Goal: Communication & Community: Answer question/provide support

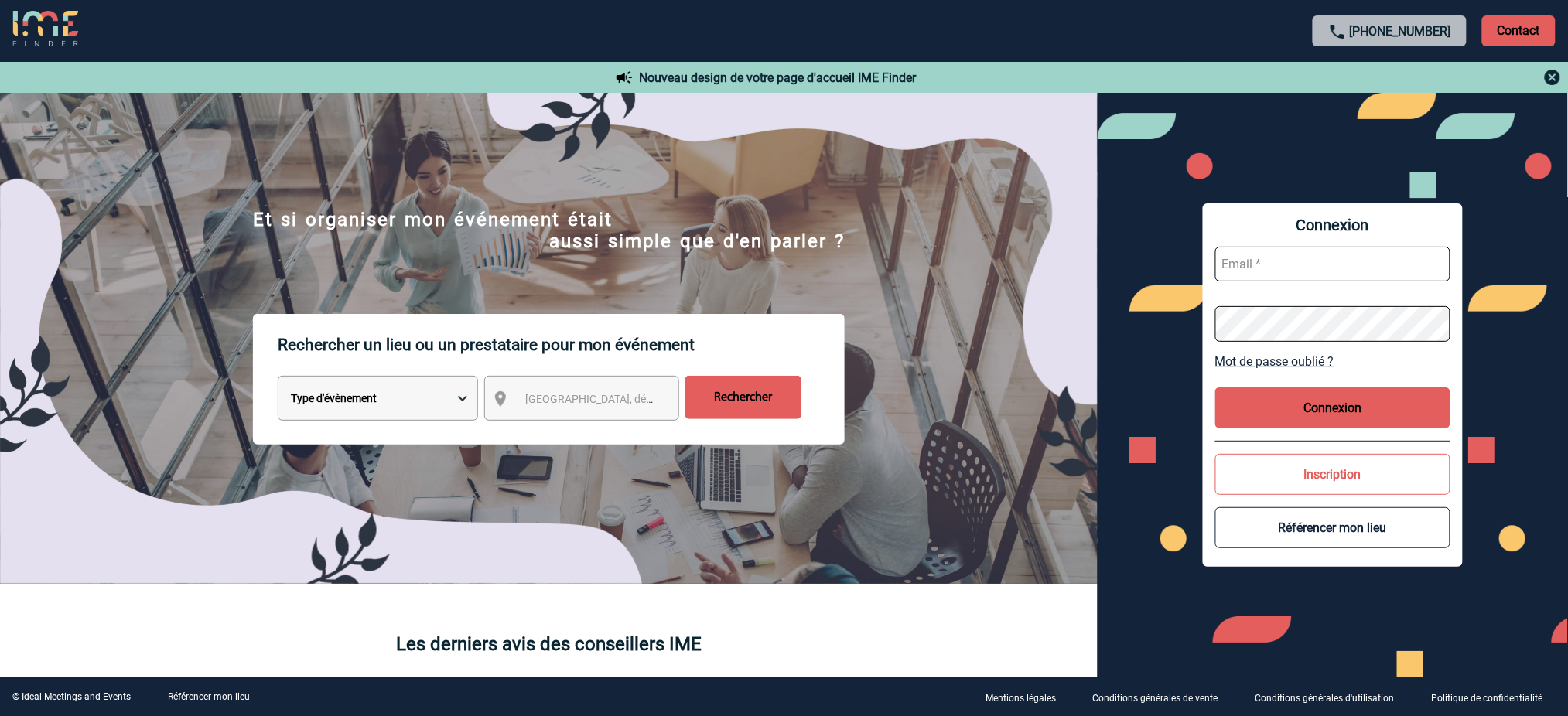
type input "mnoblet@ime-groupe.com"
click at [1344, 406] on button "Connexion" at bounding box center [1333, 407] width 235 height 41
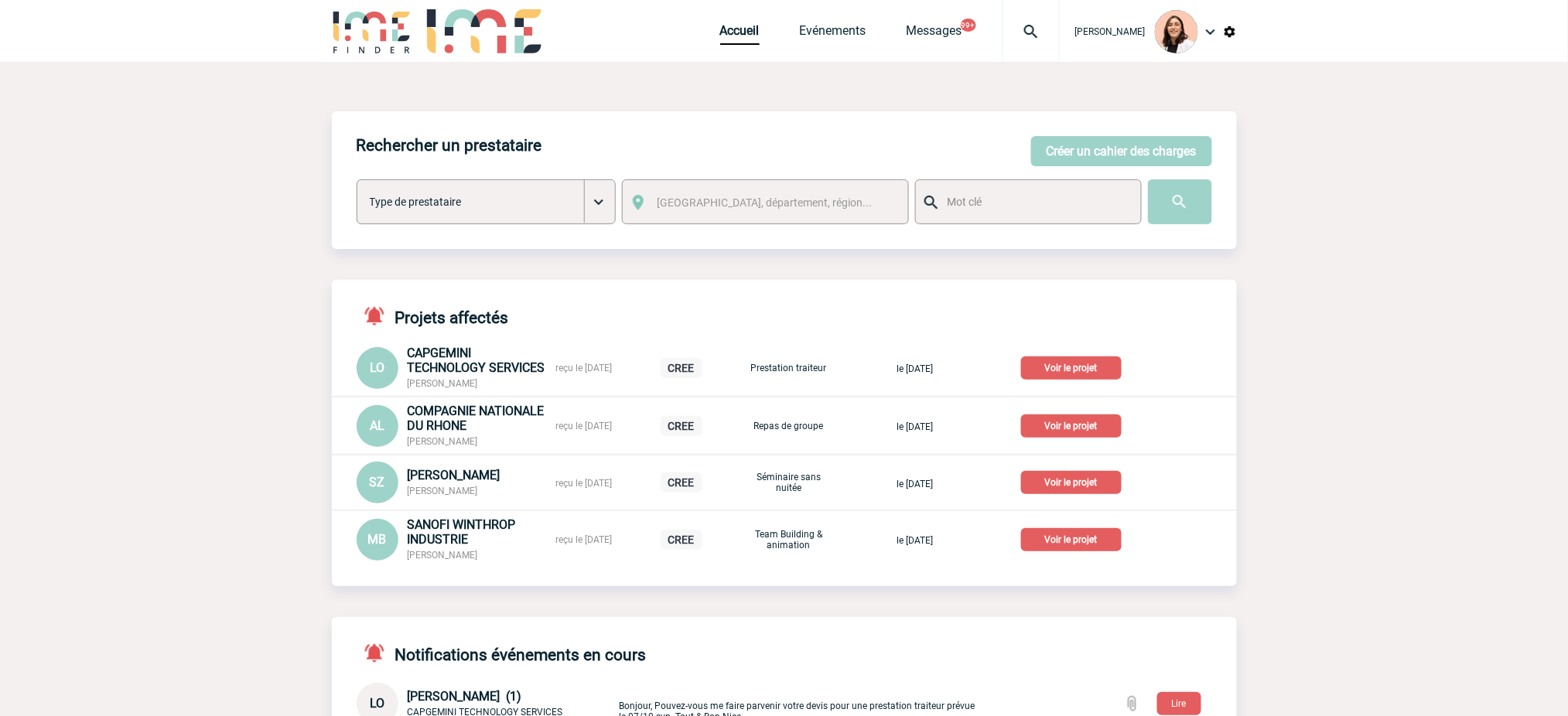
click at [1025, 37] on img at bounding box center [1031, 31] width 56 height 18
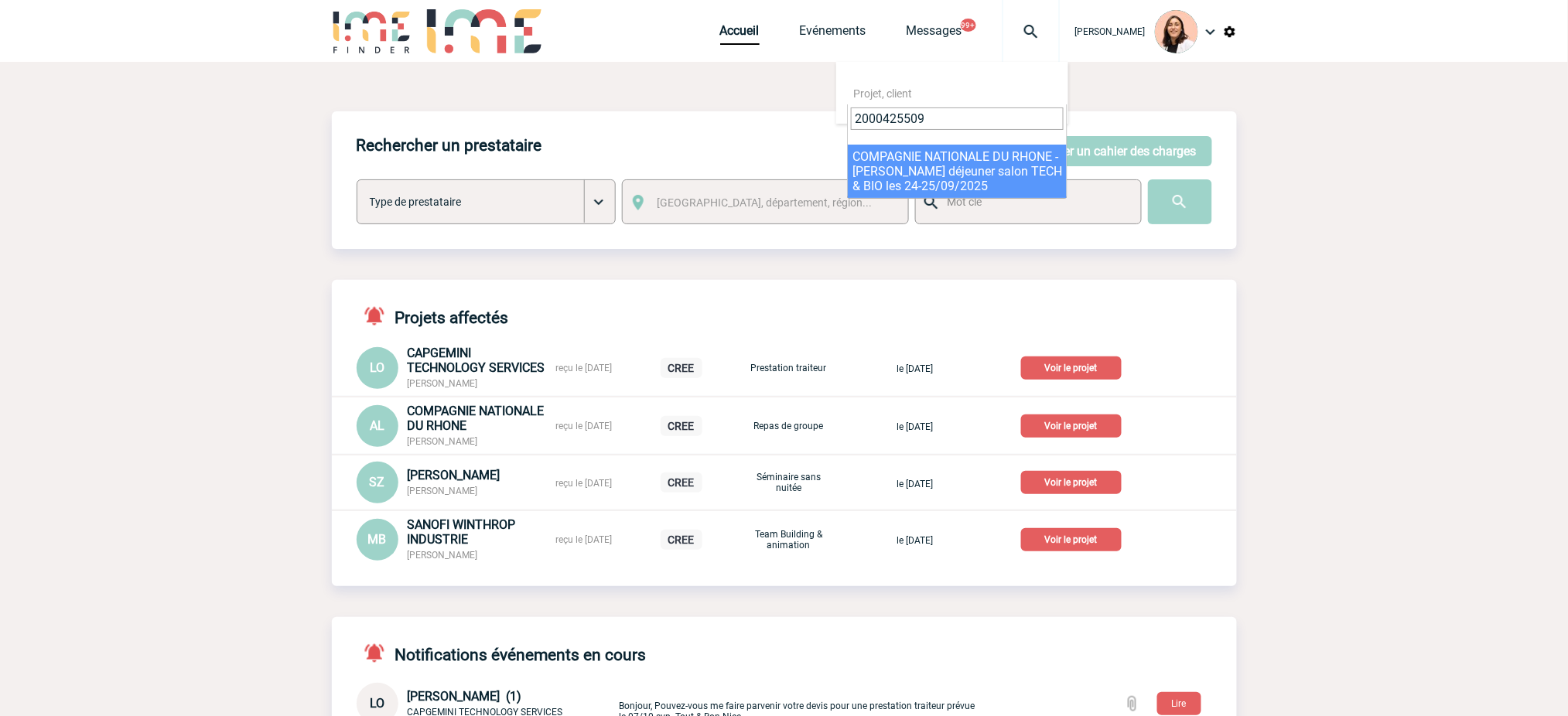
type input "2000425509"
select select "25010"
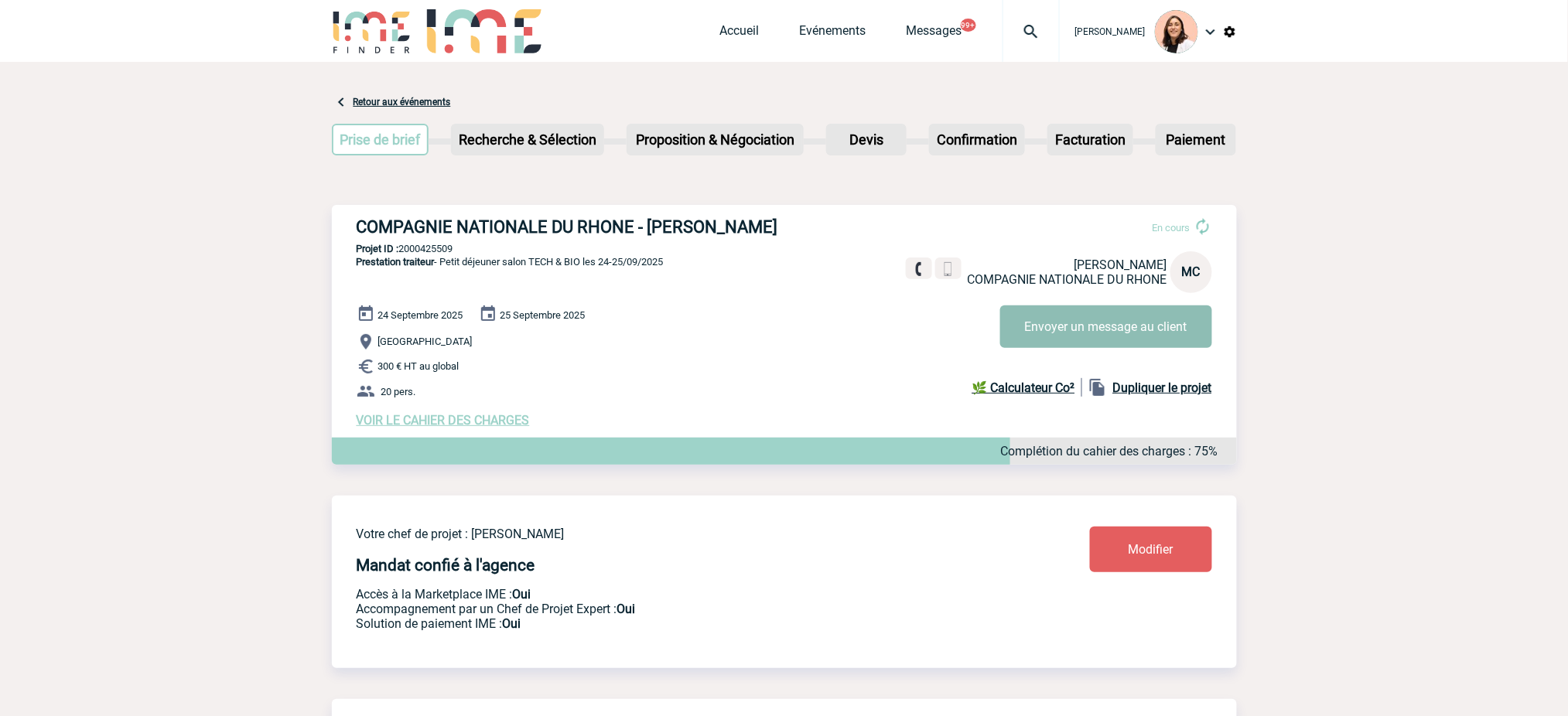
click at [1105, 308] on button "Envoyer un message au client" at bounding box center [1106, 326] width 212 height 43
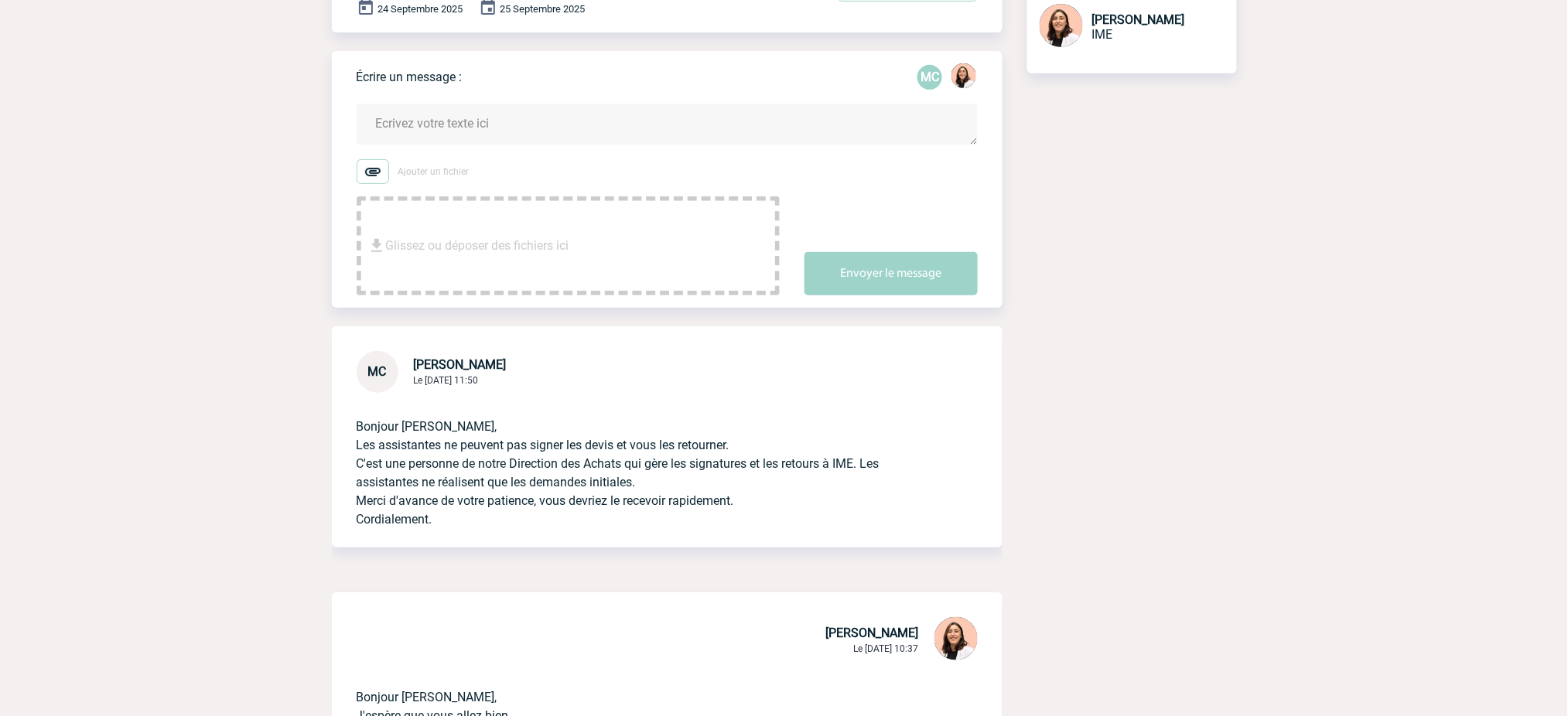
scroll to position [206, 0]
click at [571, 173] on form "Ajouter un fichier Glissez ou déposer des fichiers ici Envoyer le message" at bounding box center [680, 193] width 646 height 211
click at [566, 148] on textarea at bounding box center [667, 127] width 621 height 41
paste textarea "Bonjour [Prénom], Je suis bien consciente que ce type de garanties peut être tr…"
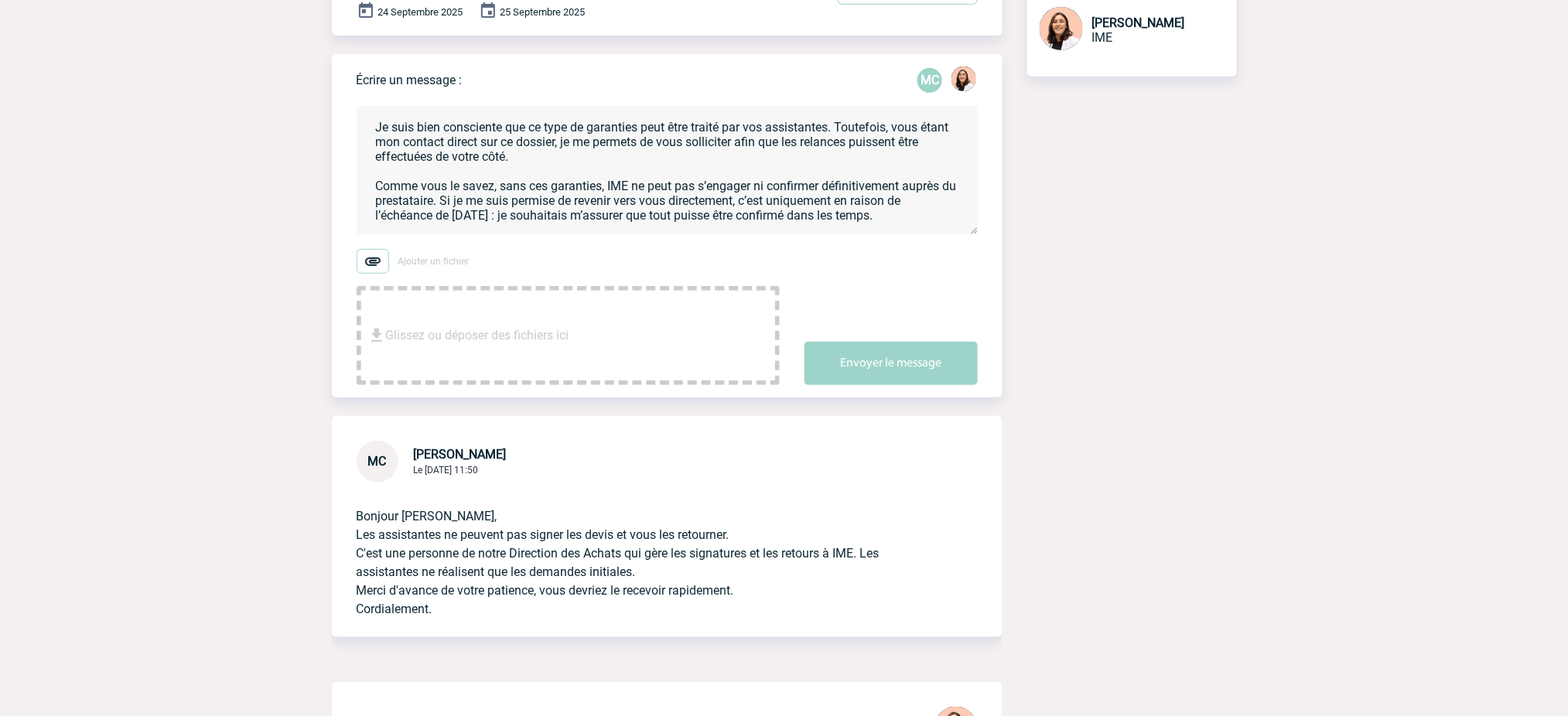
scroll to position [0, 0]
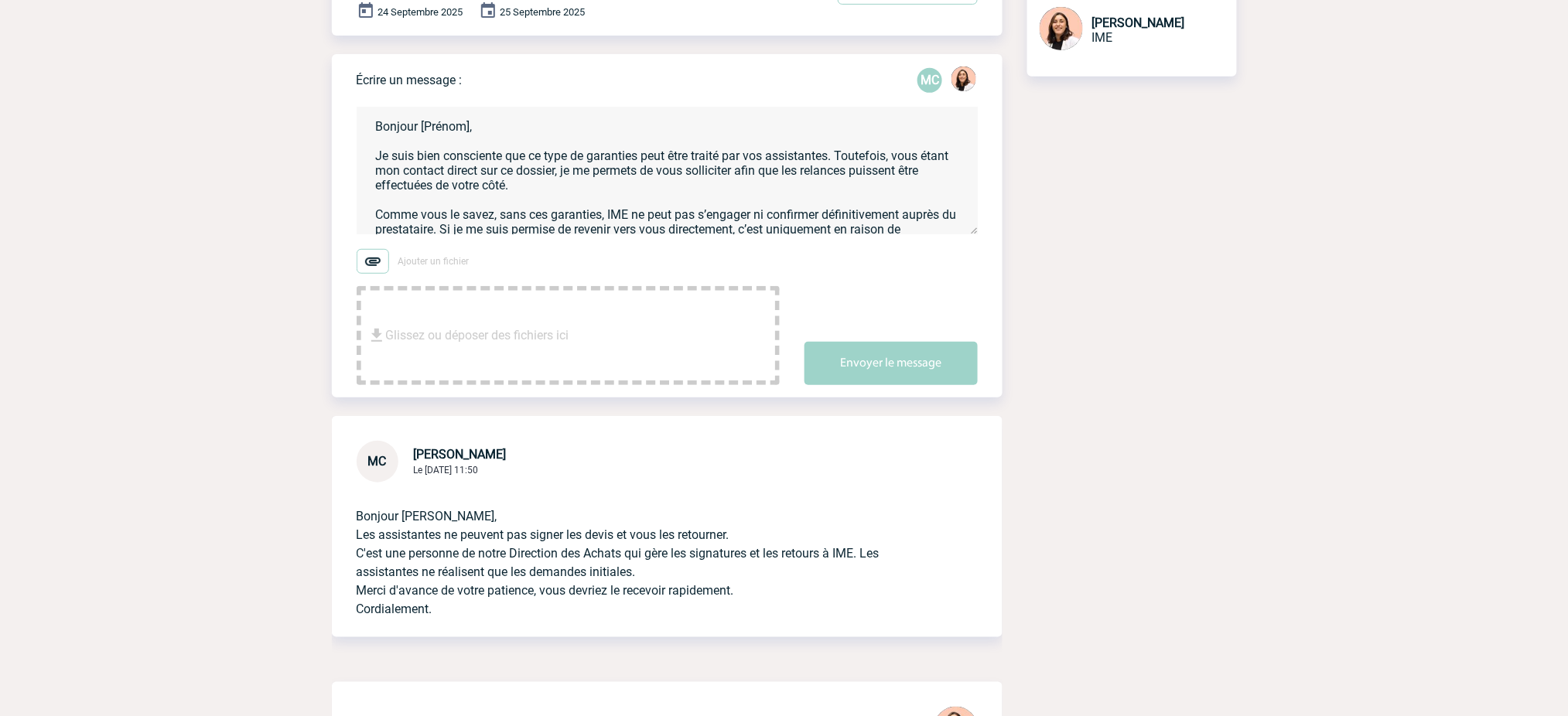
drag, startPoint x: 479, startPoint y: 146, endPoint x: 425, endPoint y: 134, distance: 55.3
click at [425, 134] on textarea "Bonjour [Prénom], Je suis bien consciente que ce type de garanties peut être tr…" at bounding box center [667, 170] width 621 height 128
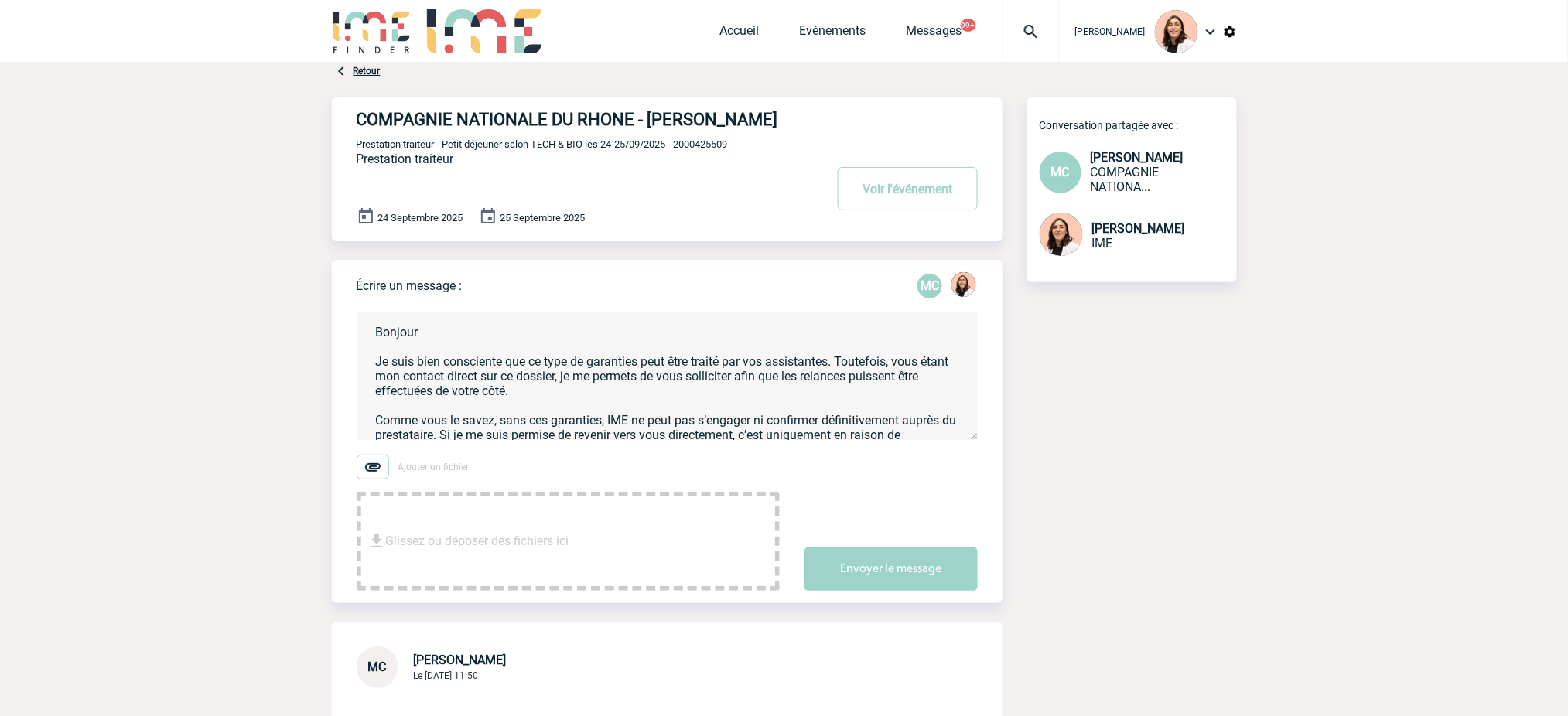
drag, startPoint x: 651, startPoint y: 120, endPoint x: 774, endPoint y: 117, distance: 123.0
click at [774, 117] on h4 "COMPAGNIE NATIONALE DU RHONE - [PERSON_NAME]" at bounding box center [568, 120] width 422 height 19
copy h4 "[PERSON_NAME]"
click at [524, 352] on textarea "Bonjour Je suis bien consciente que ce type de garanties peut être traité par v…" at bounding box center [667, 376] width 621 height 128
paste textarea "[PERSON_NAME]"
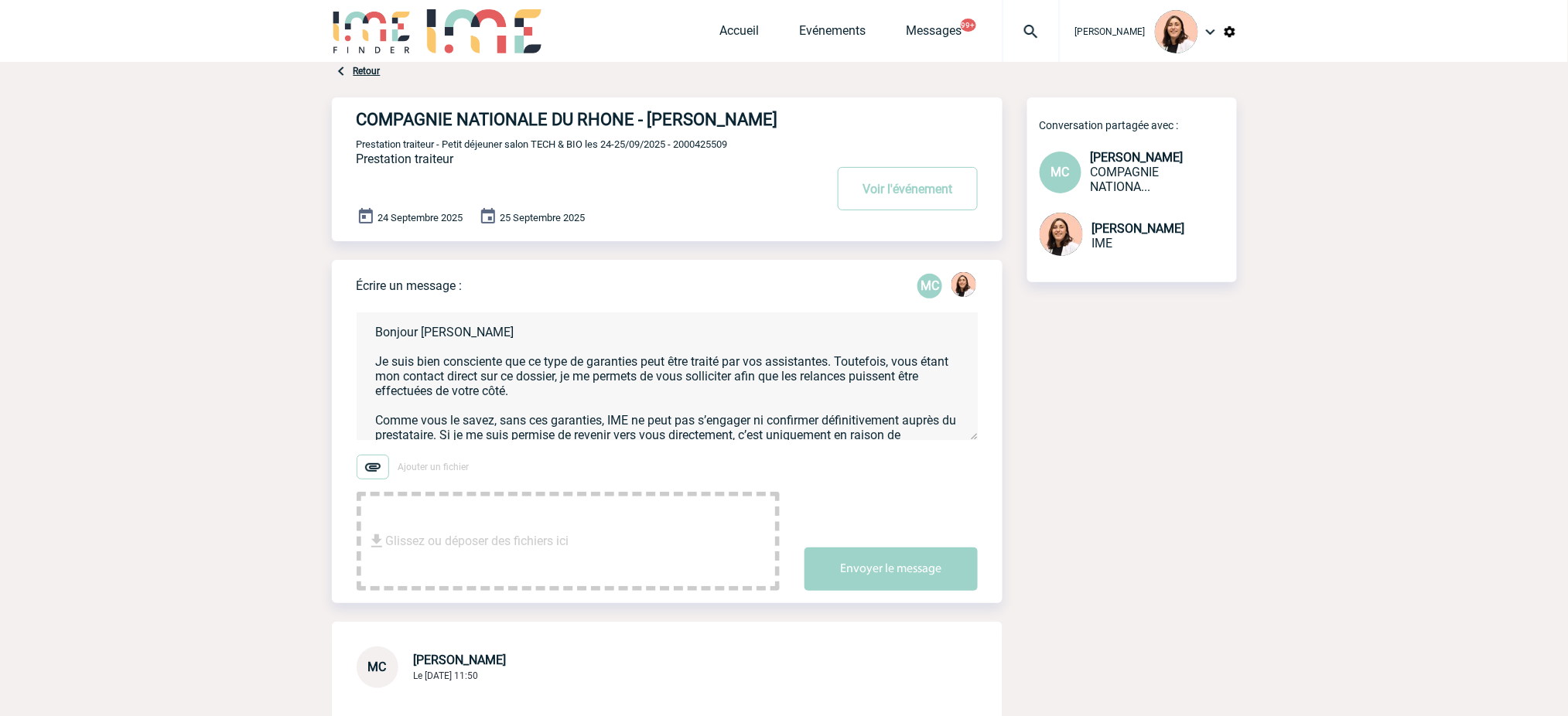
click at [546, 376] on textarea "Bonjour [PERSON_NAME] Je suis bien consciente que ce type de garanties peut êtr…" at bounding box center [667, 376] width 621 height 128
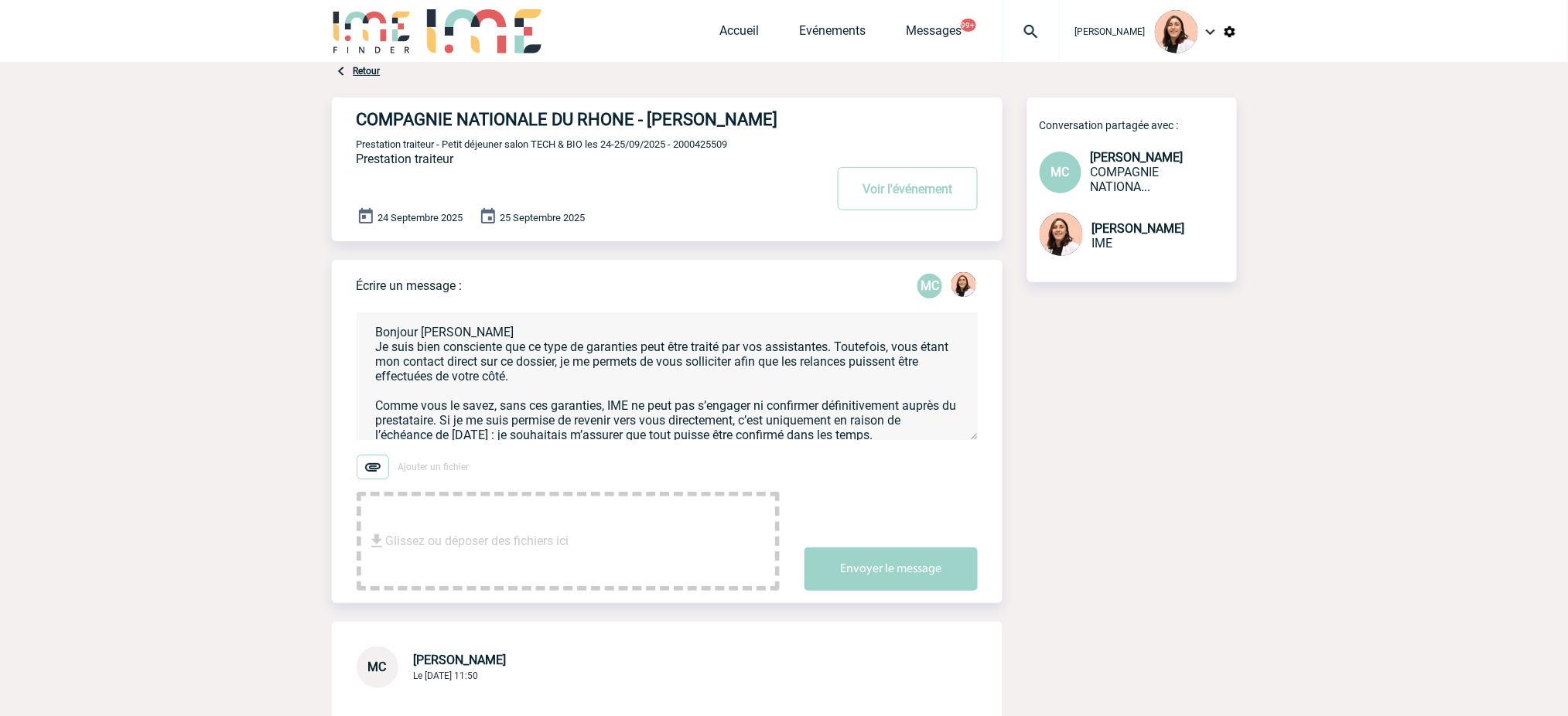
click at [752, 371] on textarea "Bonjour [PERSON_NAME] Je suis bien consciente que ce type de garanties peut êtr…" at bounding box center [667, 376] width 621 height 128
click at [757, 371] on textarea "Bonjour [PERSON_NAME] Je suis bien consciente que ce type de garanties peut êtr…" at bounding box center [667, 376] width 621 height 128
click at [837, 369] on textarea "Bonjour [PERSON_NAME] Je suis bien consciente que ce type de garanties peut êtr…" at bounding box center [667, 376] width 621 height 128
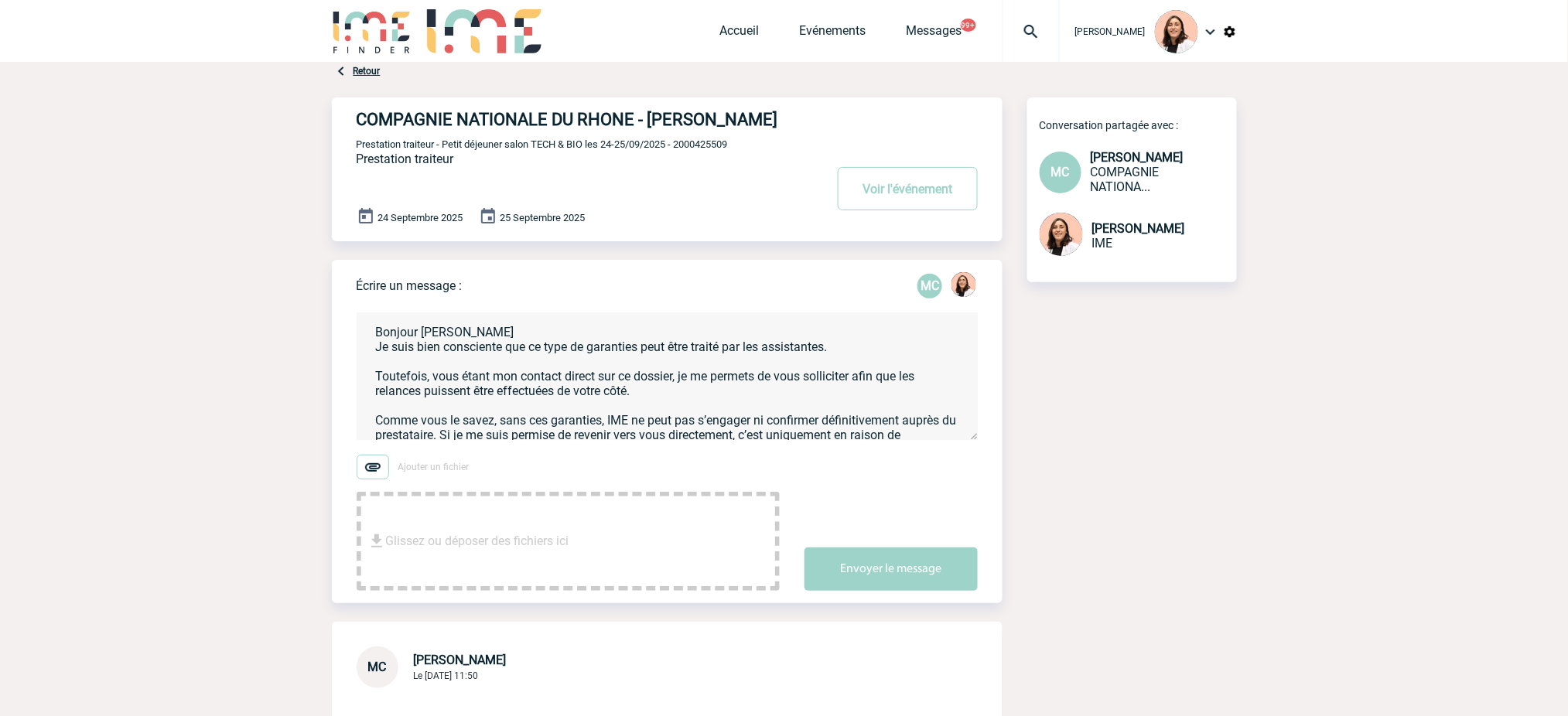
click at [484, 399] on textarea "Bonjour [PERSON_NAME] Je suis bien consciente que ce type de garanties peut êtr…" at bounding box center [667, 376] width 621 height 128
click at [475, 391] on textarea "Bonjour [PERSON_NAME] Je suis bien consciente que ce type de garanties peut êtr…" at bounding box center [667, 376] width 621 height 128
click at [471, 397] on textarea "Bonjour [PERSON_NAME] Je suis bien consciente que ce type de garanties peut êtr…" at bounding box center [667, 376] width 621 height 128
click at [478, 400] on textarea "Bonjour [PERSON_NAME] Je suis bien consciente que ce type de garanties peut êtr…" at bounding box center [667, 376] width 621 height 128
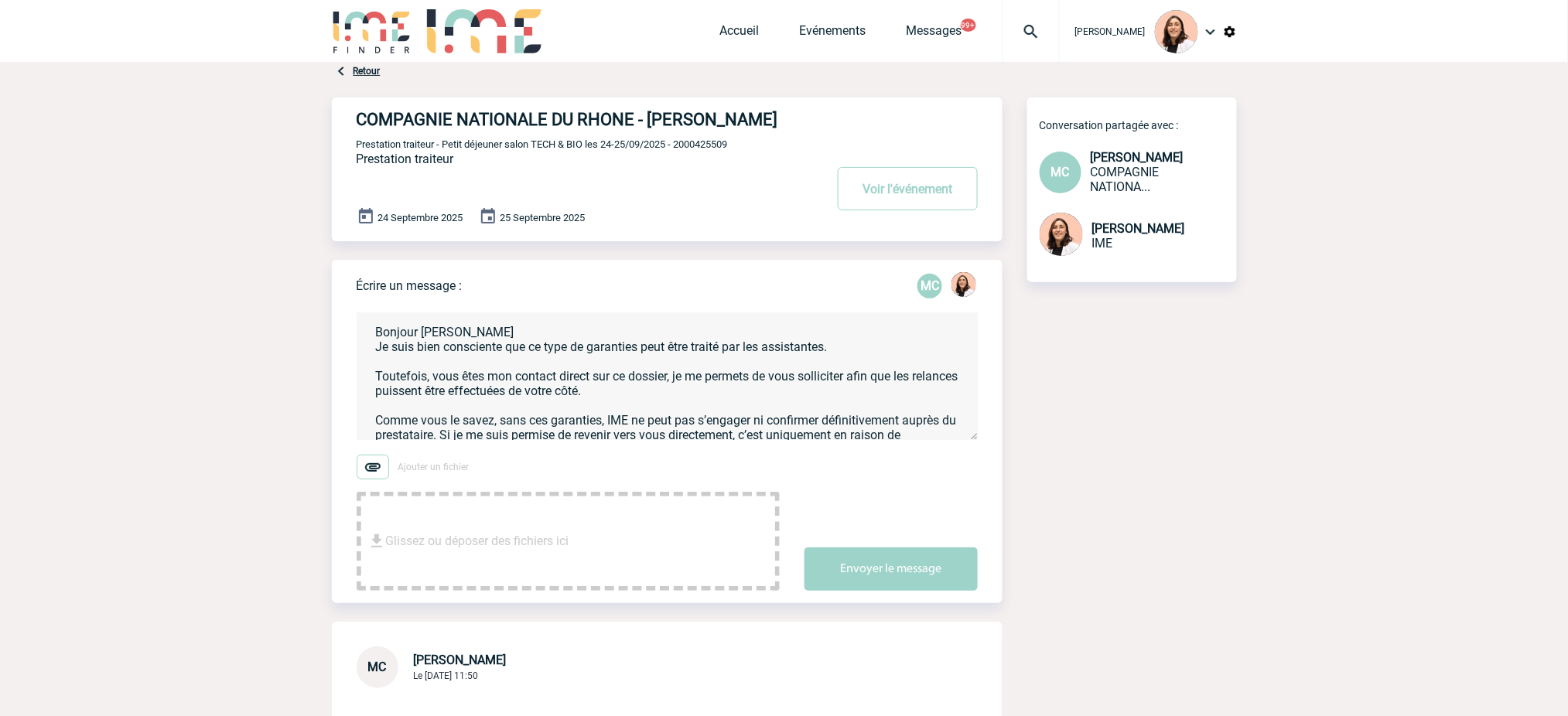
click at [747, 414] on textarea "Bonjour [PERSON_NAME] Je suis bien consciente que ce type de garanties peut êtr…" at bounding box center [667, 376] width 621 height 128
drag, startPoint x: 688, startPoint y: 419, endPoint x: 675, endPoint y: 402, distance: 21.4
click at [675, 402] on textarea "Bonjour [PERSON_NAME] Je suis bien consciente que ce type de garanties peut êtr…" at bounding box center [667, 376] width 621 height 128
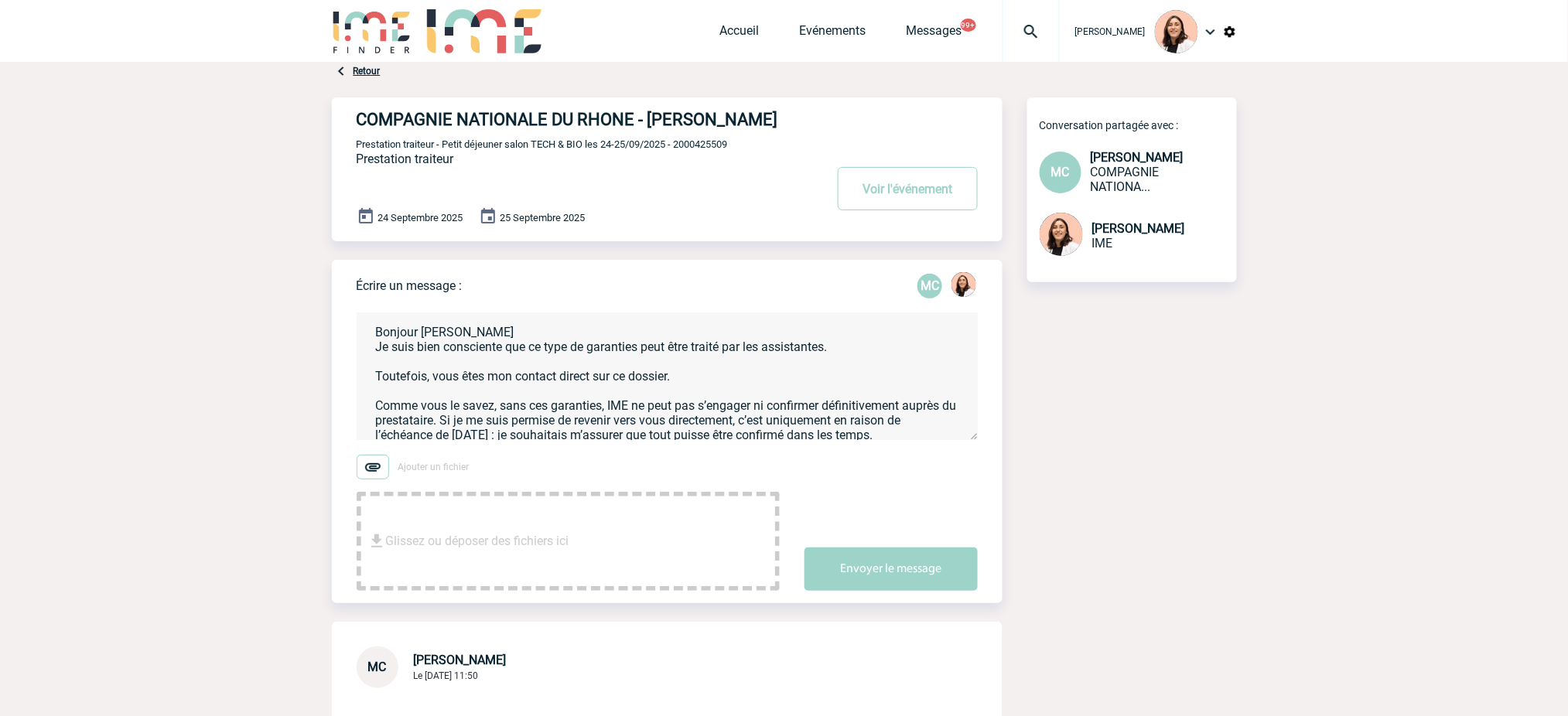
click at [514, 392] on textarea "Bonjour [PERSON_NAME] Je suis bien consciente que ce type de garanties peut êtr…" at bounding box center [667, 376] width 621 height 128
click at [512, 380] on textarea "Bonjour [PERSON_NAME] Je suis bien consciente que ce type de garanties peut êtr…" at bounding box center [667, 376] width 621 height 128
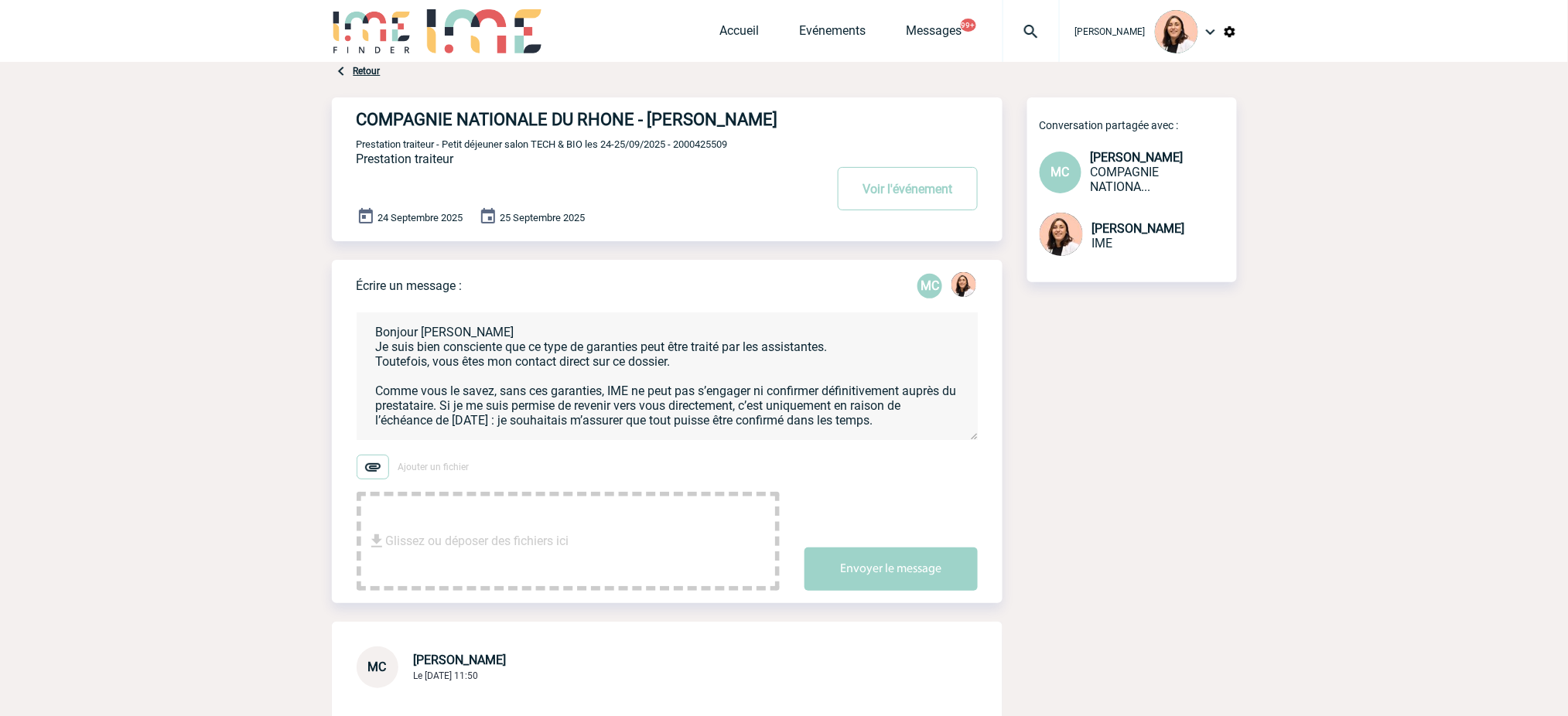
click at [537, 345] on textarea "Bonjour [PERSON_NAME] Je suis bien consciente que ce type de garanties peut êtr…" at bounding box center [667, 376] width 621 height 128
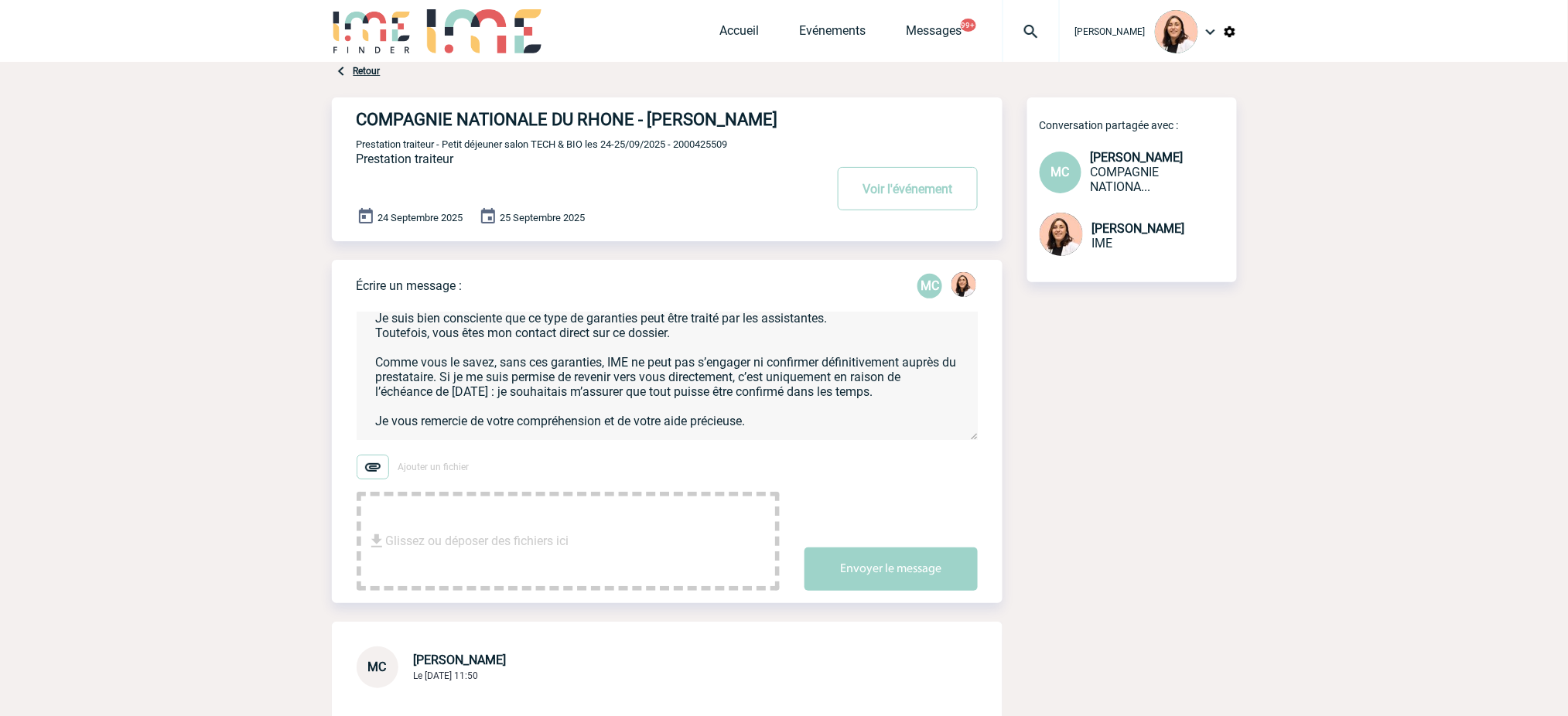
scroll to position [52, 0]
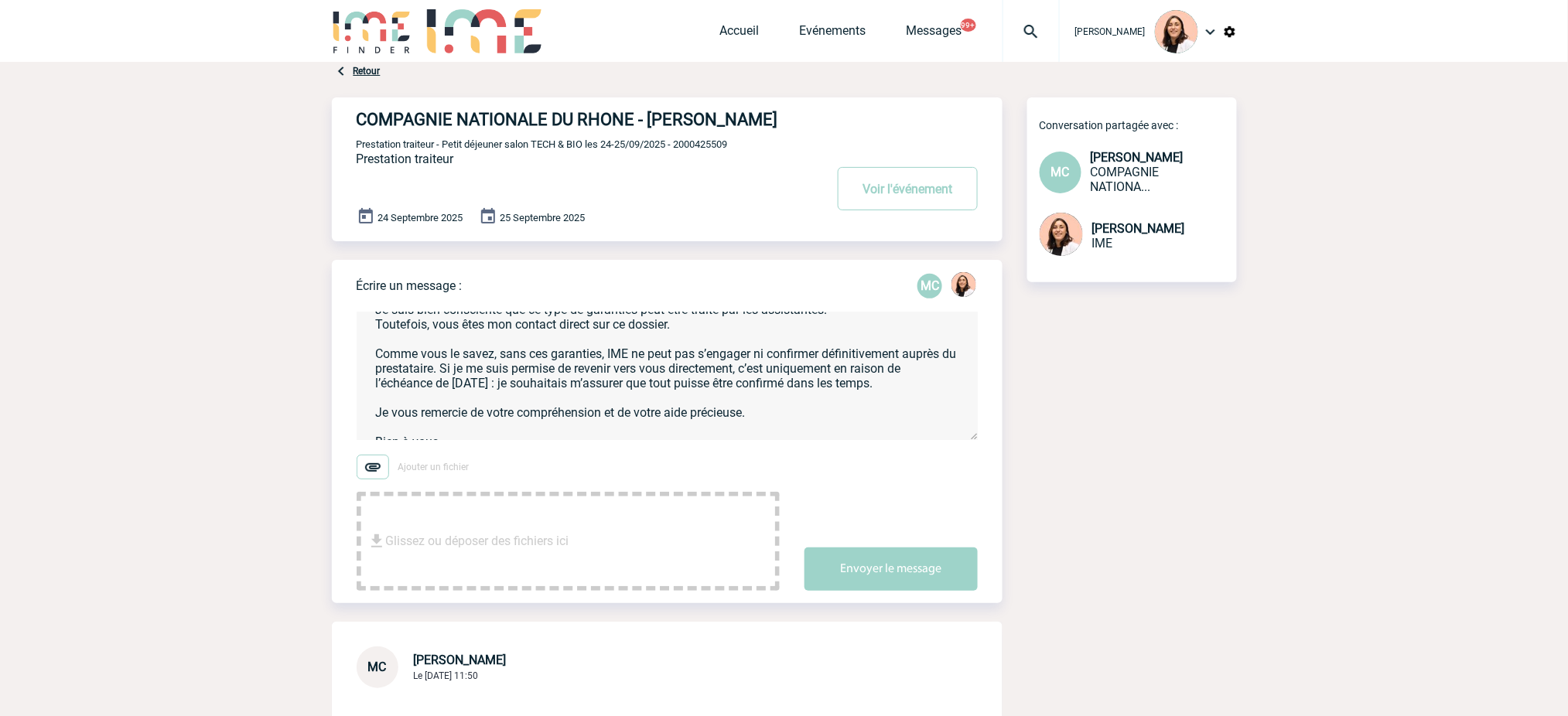
click at [497, 390] on textarea "Bonjour [PERSON_NAME] Je suis bien consciente que ce type de garanties peut êtr…" at bounding box center [667, 376] width 621 height 128
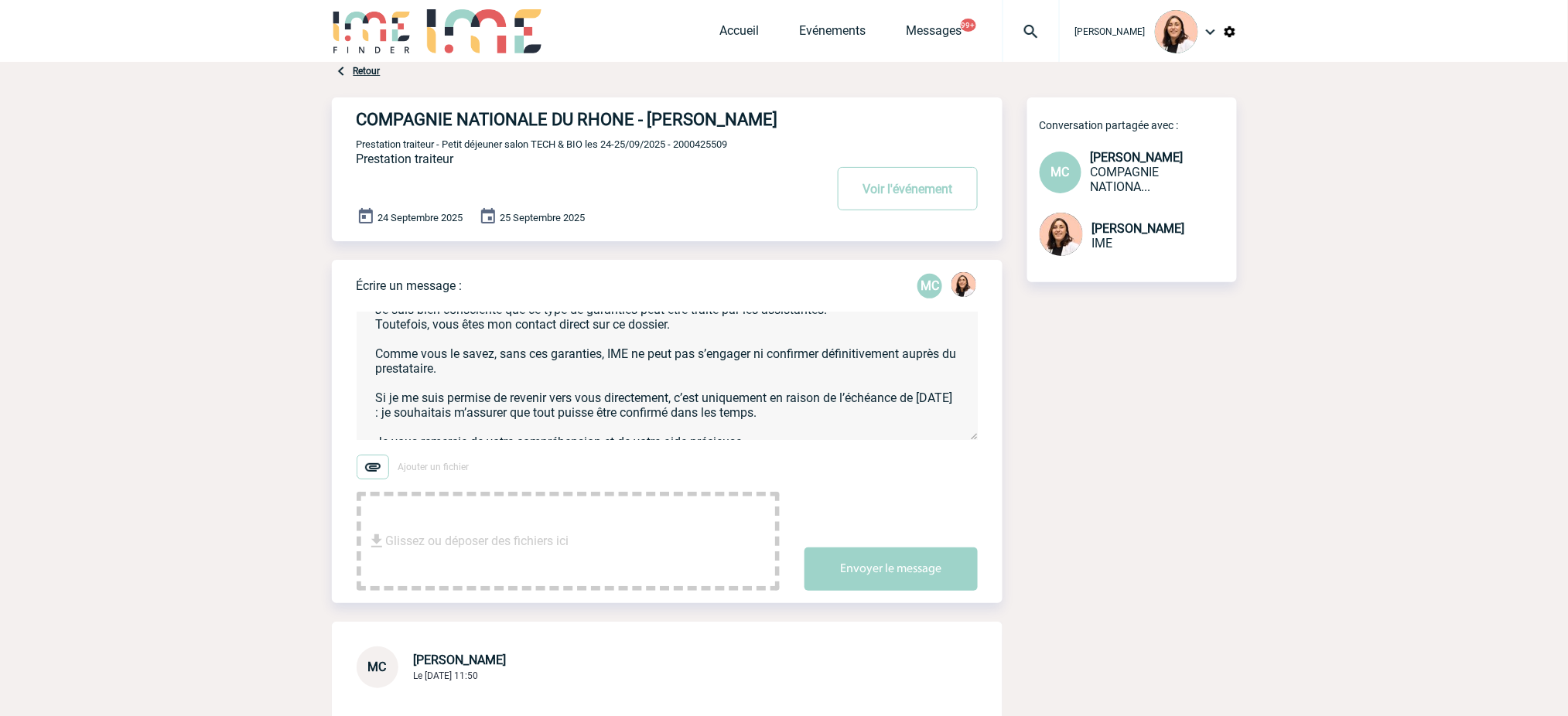
click at [649, 424] on textarea "Bonjour [PERSON_NAME] Je suis bien consciente que ce type de garanties peut êtr…" at bounding box center [667, 376] width 621 height 128
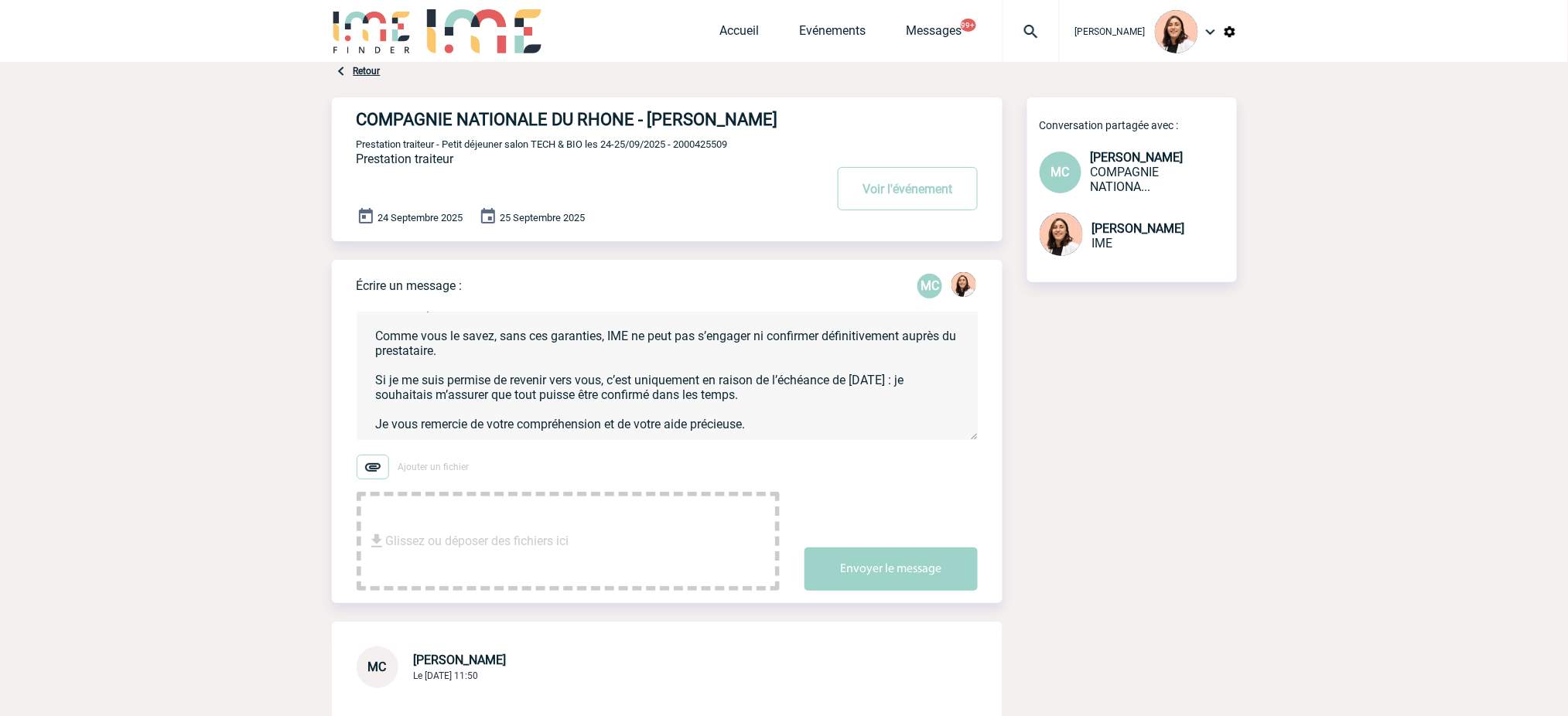
scroll to position [95, 0]
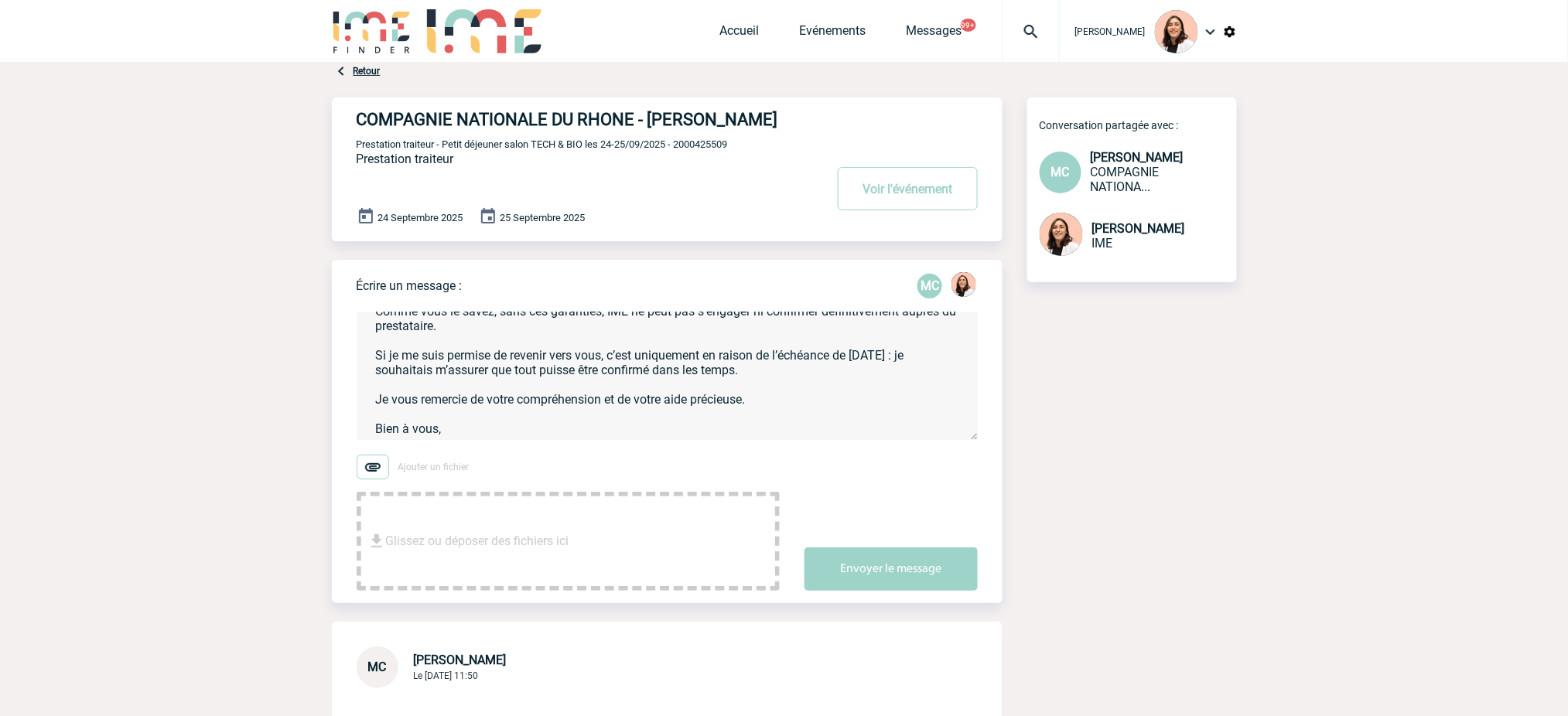
drag, startPoint x: 768, startPoint y: 395, endPoint x: 848, endPoint y: 378, distance: 81.8
click at [848, 378] on textarea "Bonjour [PERSON_NAME] Je suis bien consciente que ce type de garanties peut êtr…" at bounding box center [667, 376] width 621 height 128
click at [899, 372] on textarea "Bonjour [PERSON_NAME] Je suis bien consciente que ce type de garanties peut êtr…" at bounding box center [667, 376] width 621 height 128
drag, startPoint x: 894, startPoint y: 376, endPoint x: 913, endPoint y: 385, distance: 21.0
click at [913, 385] on textarea "Bonjour [PERSON_NAME] Je suis bien consciente que ce type de garanties peut êtr…" at bounding box center [667, 376] width 621 height 128
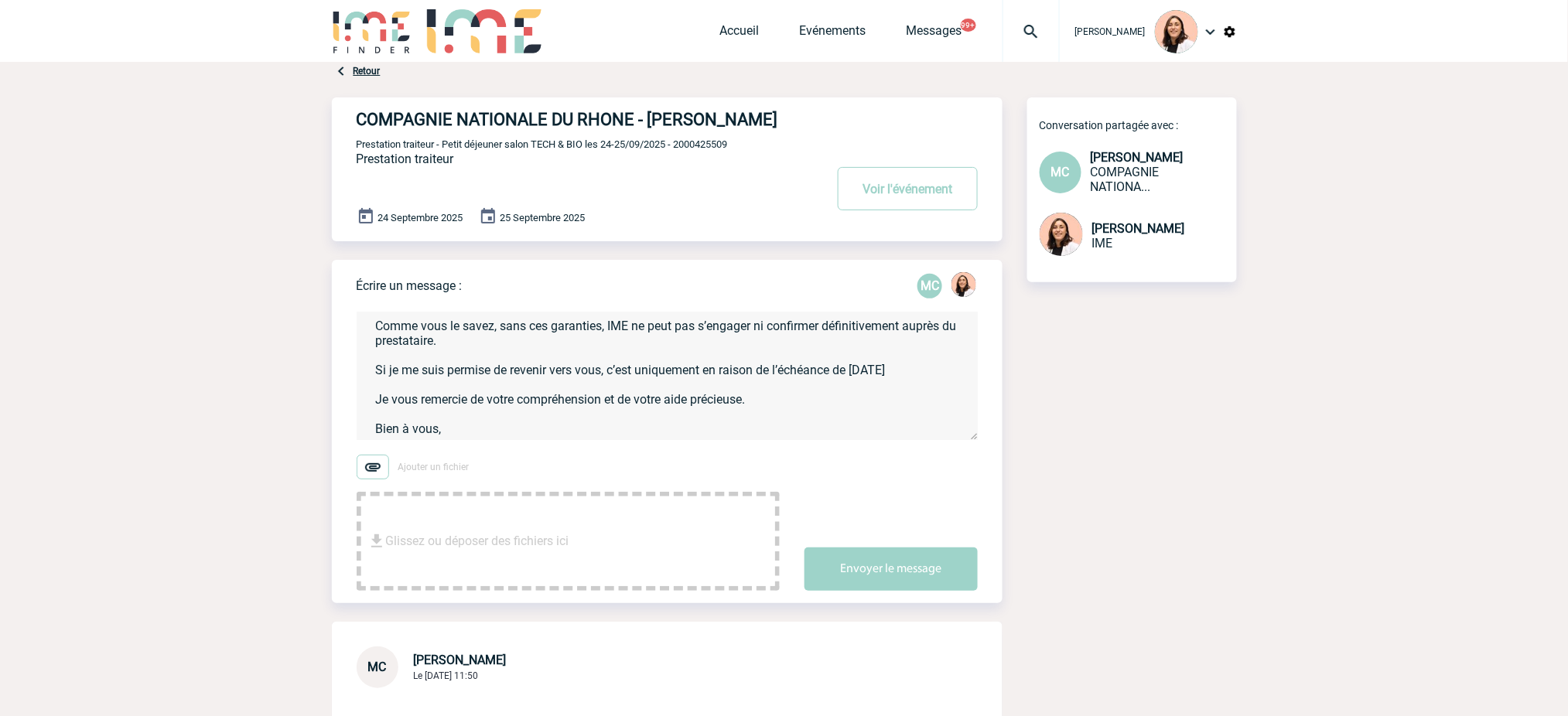
scroll to position [82, 0]
click at [855, 391] on textarea "Bonjour [PERSON_NAME] Je suis bien consciente que ce type de garanties peut êtr…" at bounding box center [667, 376] width 621 height 128
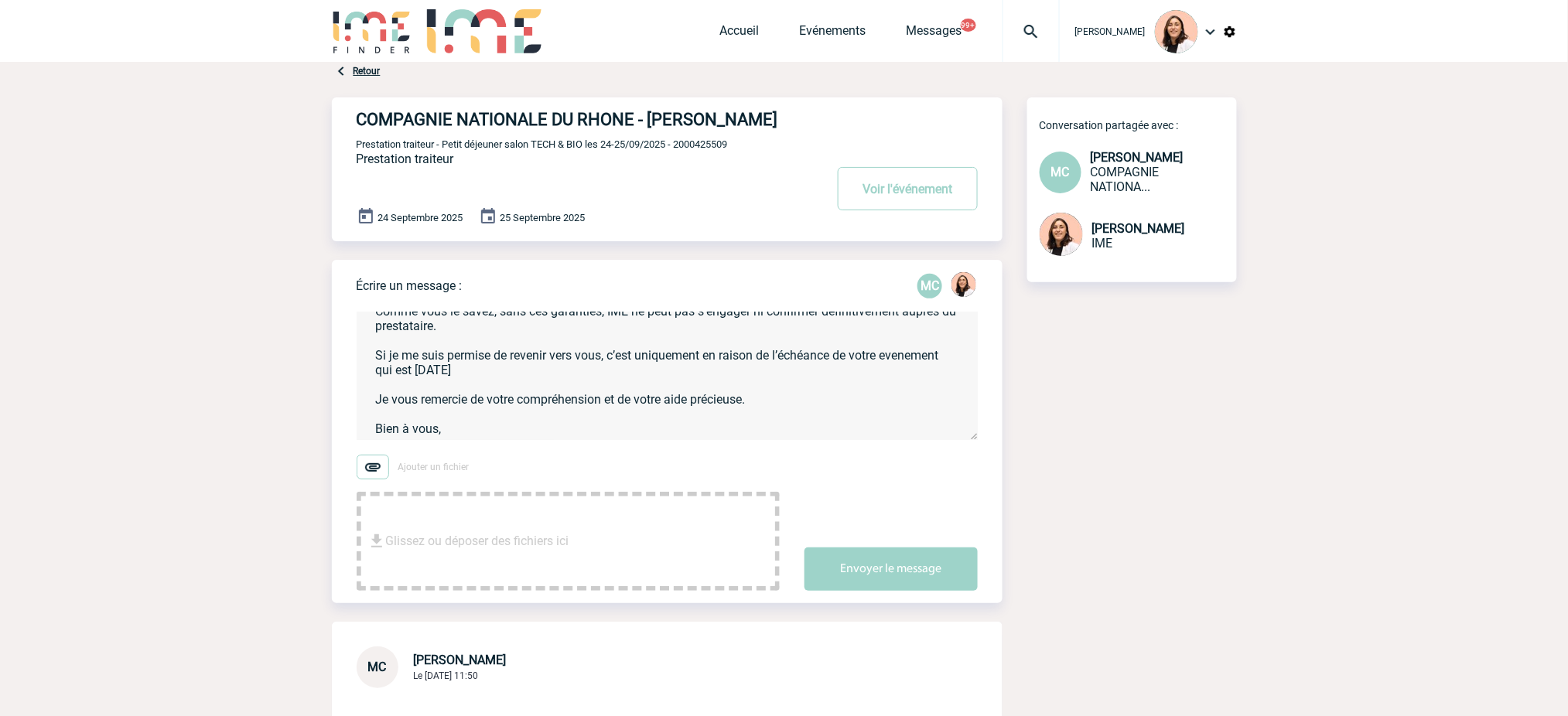
click at [401, 402] on textarea "Bonjour [PERSON_NAME] Je suis bien consciente que ce type de garanties peut êtr…" at bounding box center [667, 376] width 621 height 128
click at [405, 396] on textarea "Bonjour [PERSON_NAME] Je suis bien consciente que ce type de garanties peut êtr…" at bounding box center [667, 376] width 621 height 128
click at [430, 394] on textarea "Bonjour [PERSON_NAME] Je suis bien consciente que ce type de garanties peut êtr…" at bounding box center [667, 376] width 621 height 128
click at [413, 429] on textarea "Bonjour [PERSON_NAME] Je suis bien consciente que ce type de garanties peut êtr…" at bounding box center [667, 376] width 621 height 128
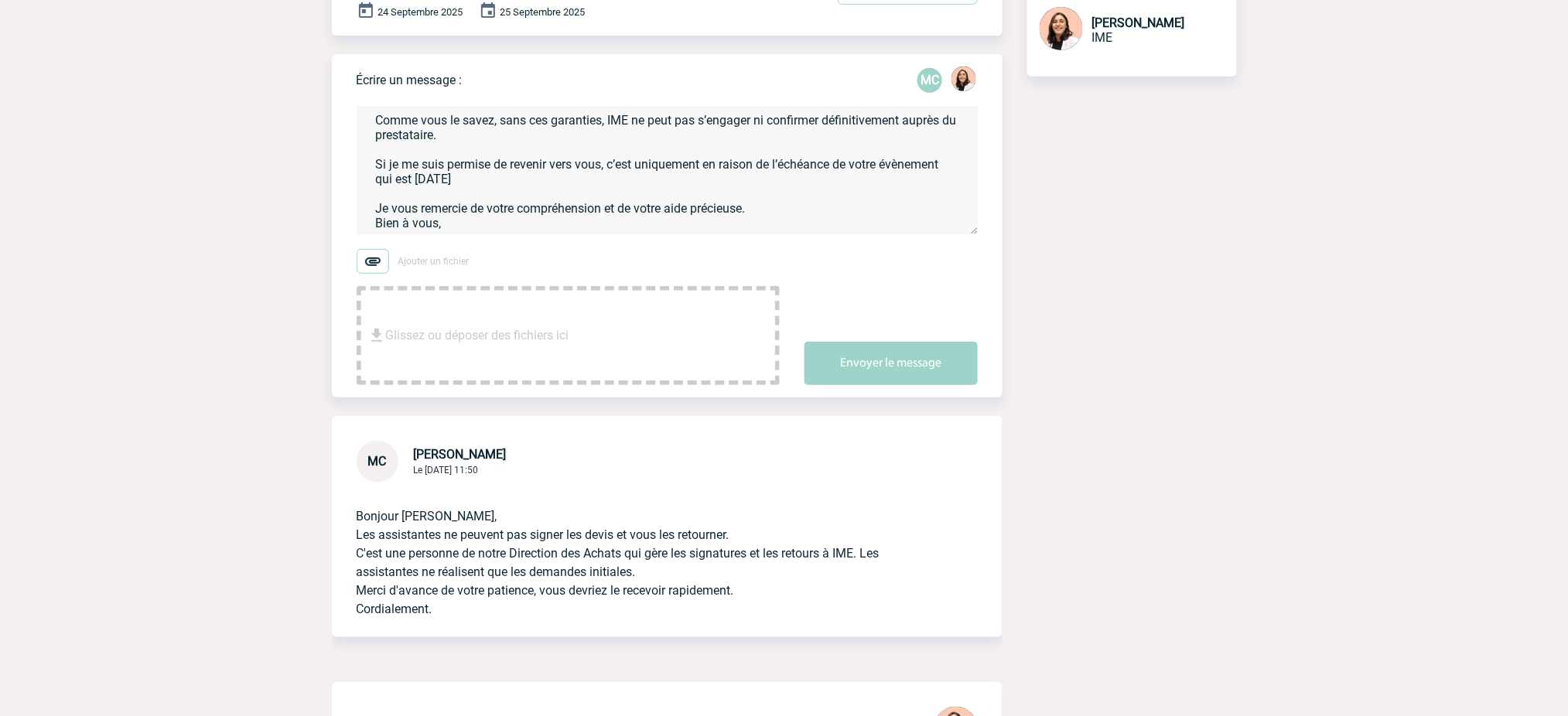
scroll to position [82, 0]
type textarea "Bonjour [PERSON_NAME] Je suis bien consciente que ce type de garanties peut êtr…"
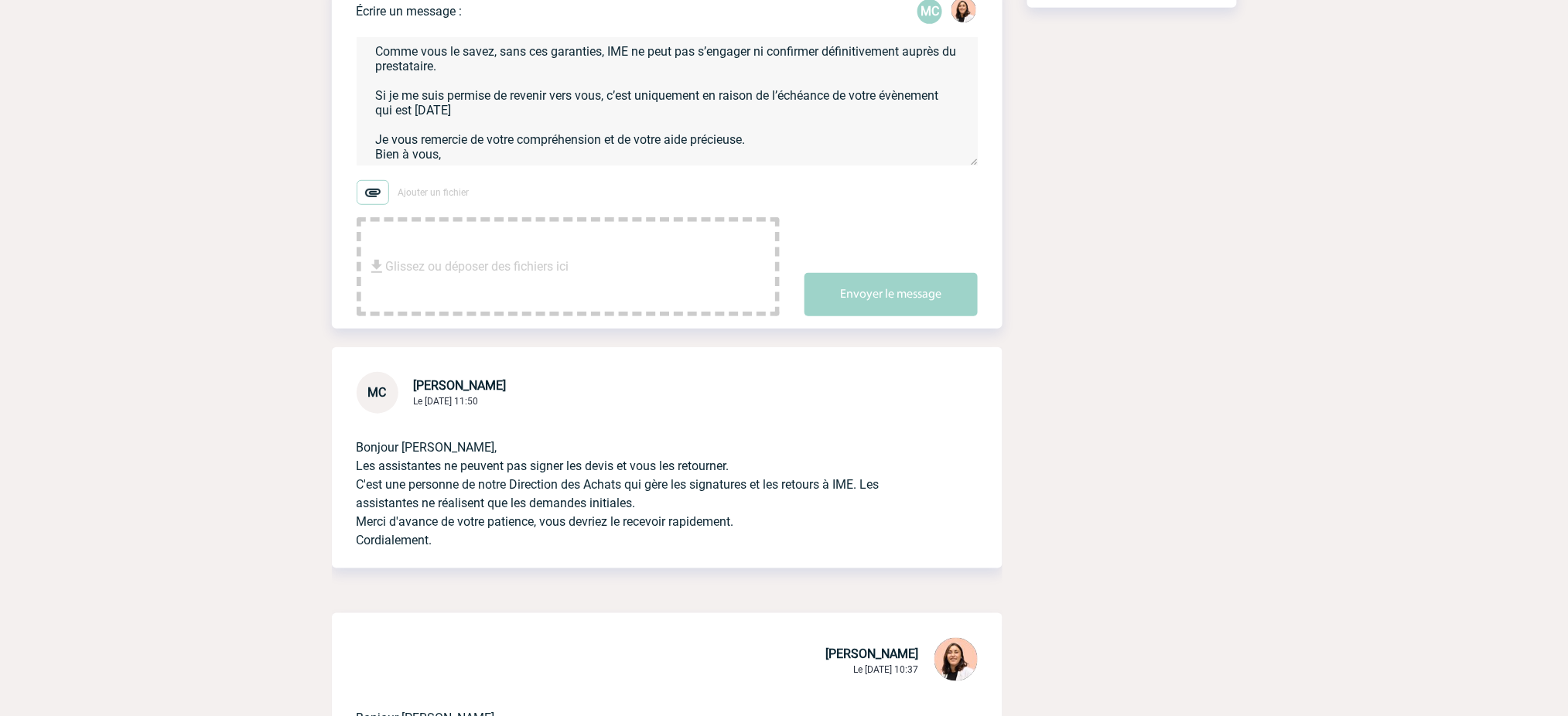
scroll to position [309, 0]
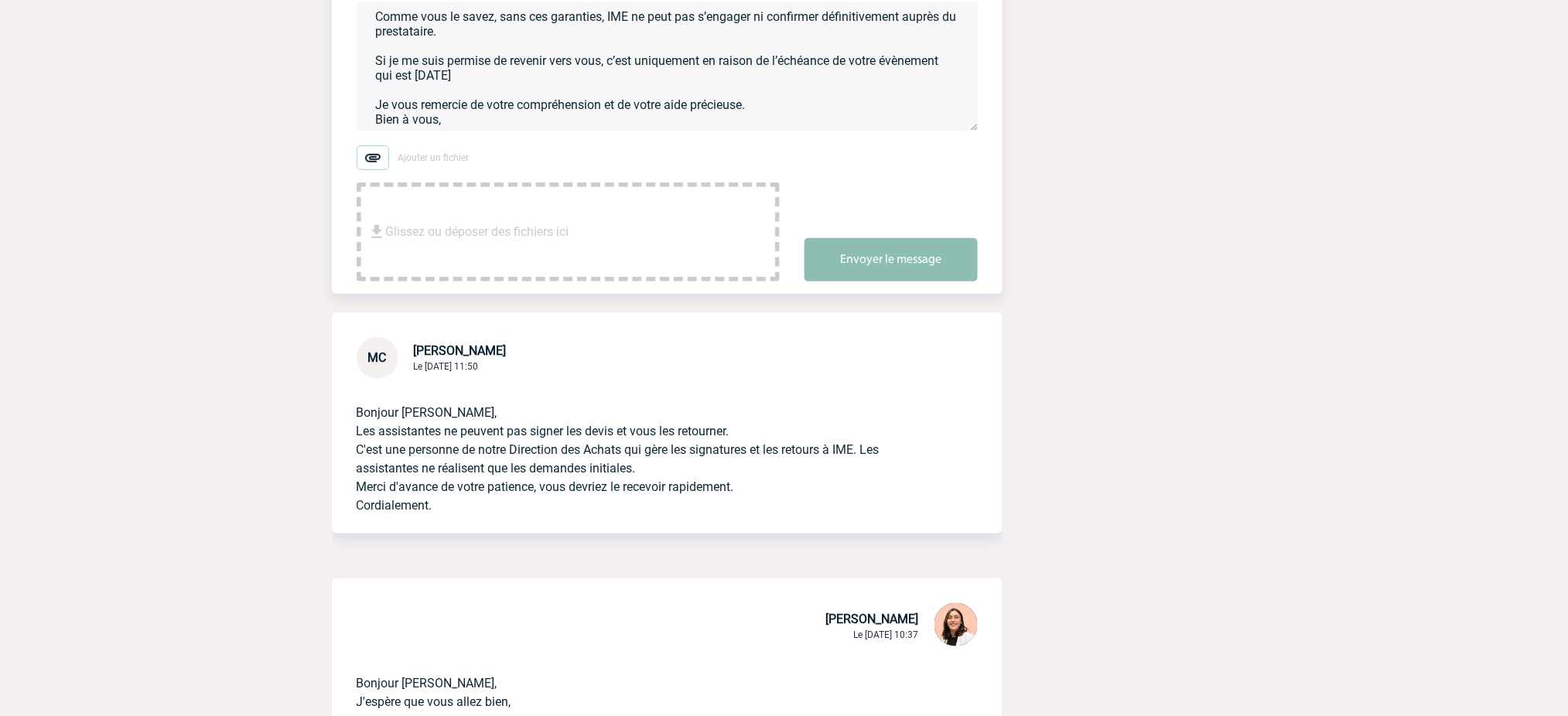
click at [895, 279] on button "Envoyer le message" at bounding box center [892, 259] width 174 height 43
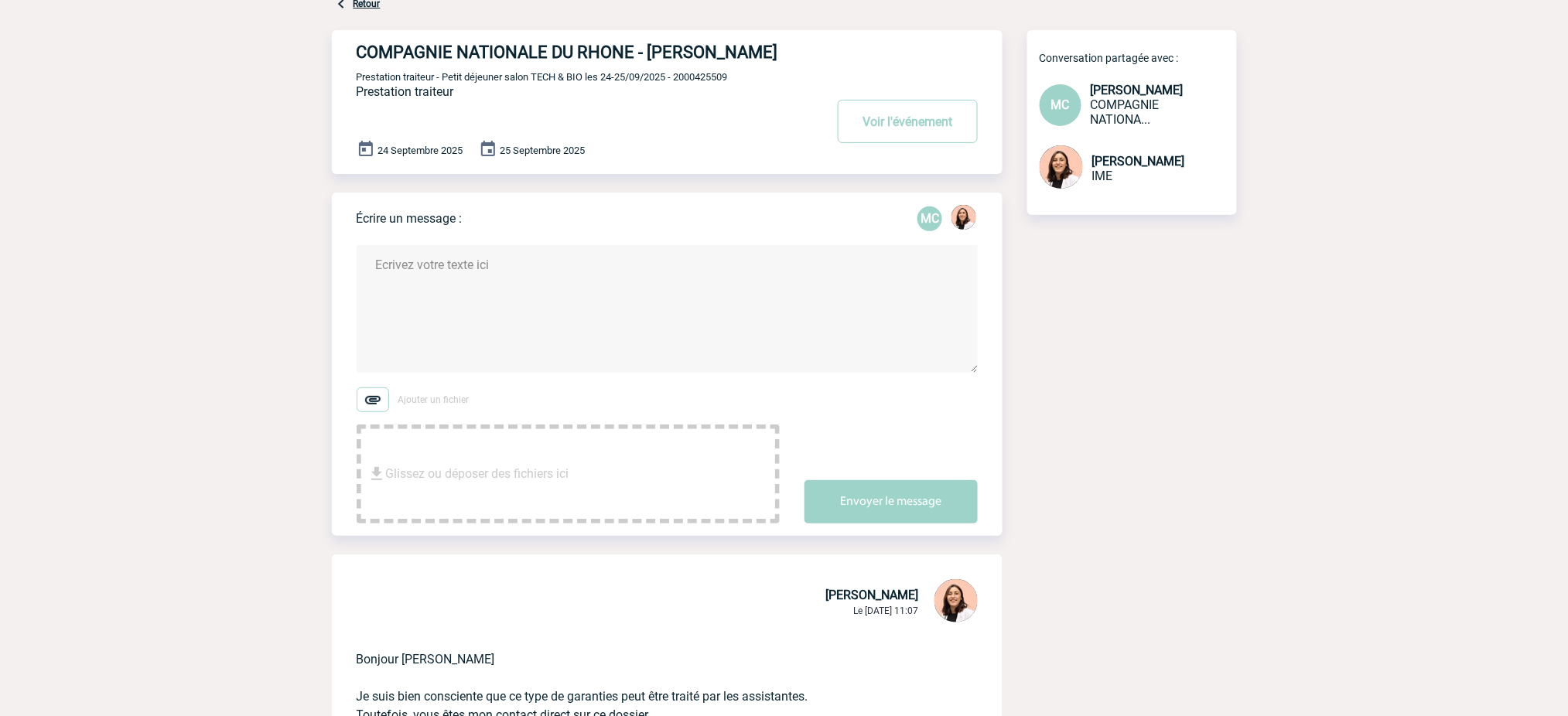
scroll to position [0, 0]
